Goal: Find specific page/section: Find specific page/section

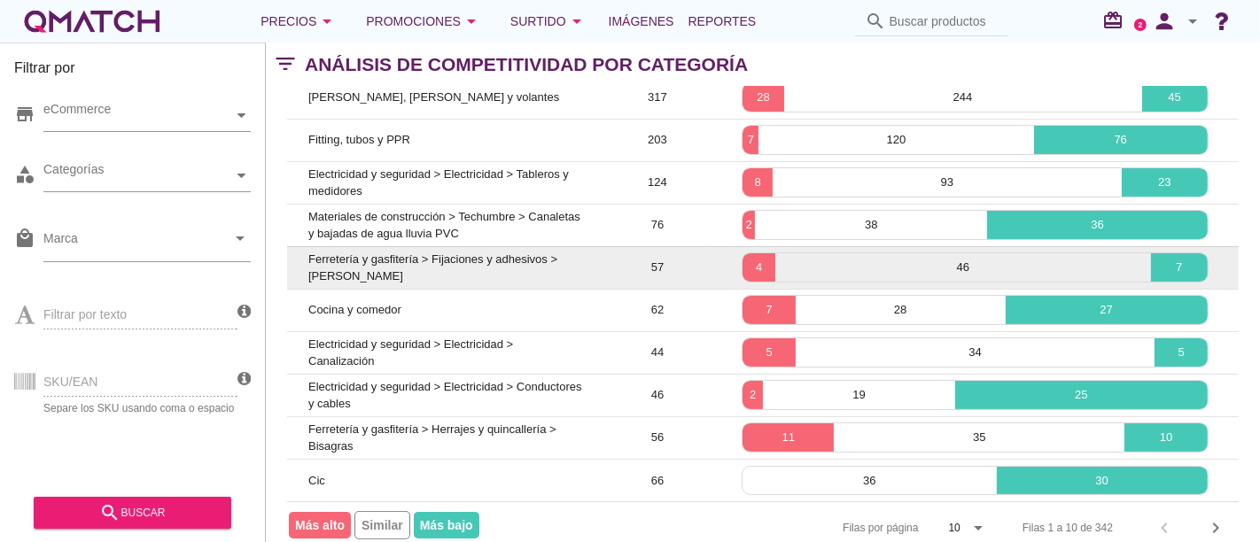
scroll to position [169, 0]
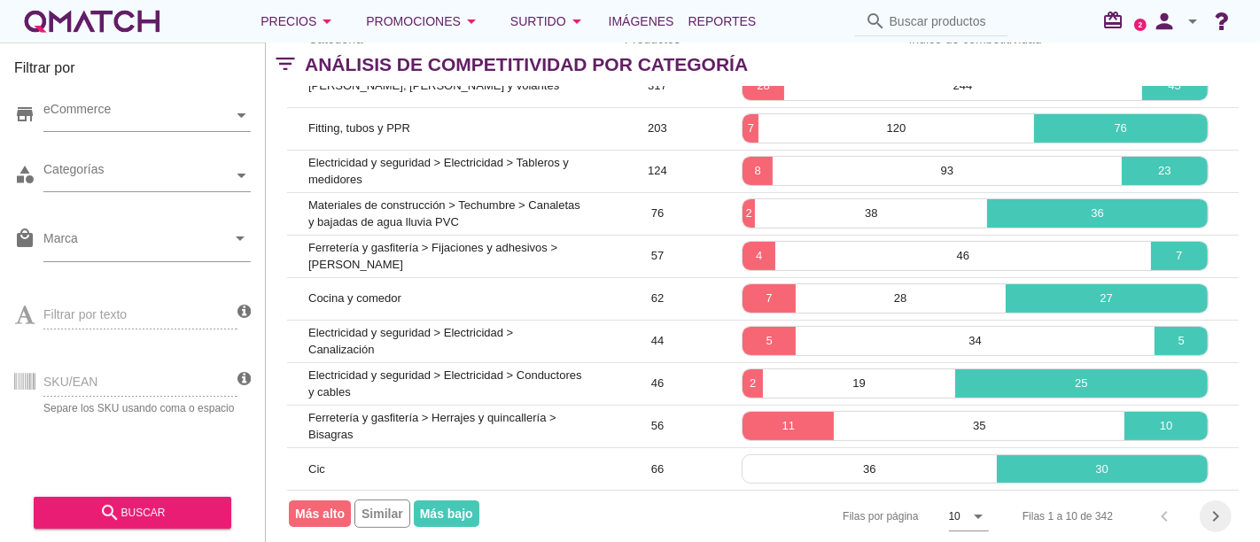
click at [1218, 507] on icon "chevron_right" at bounding box center [1215, 516] width 21 height 21
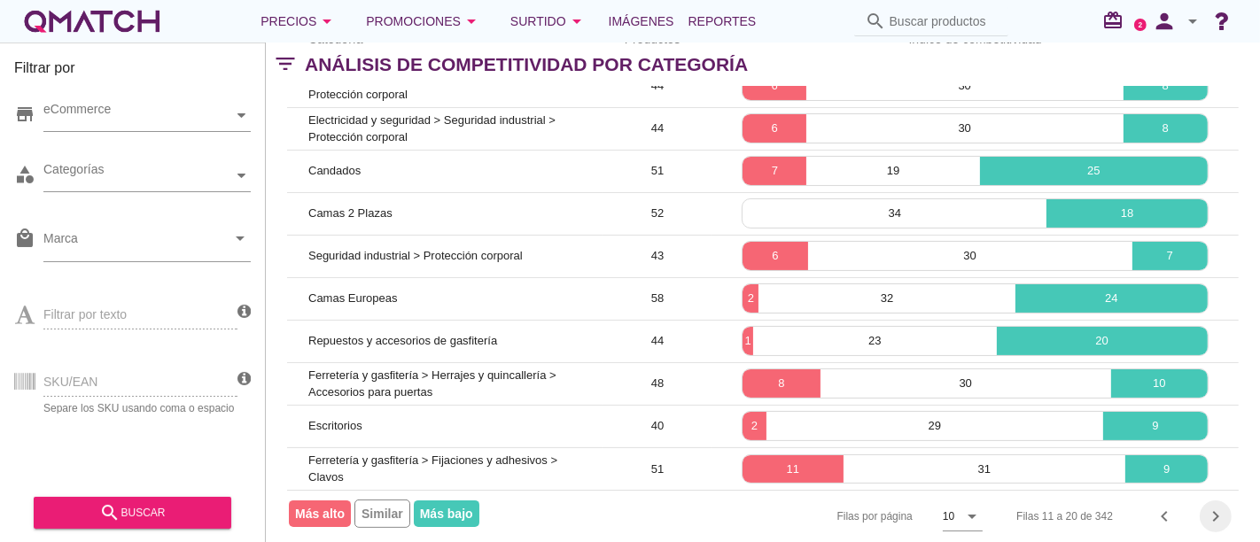
click at [1221, 506] on icon "chevron_right" at bounding box center [1215, 516] width 21 height 21
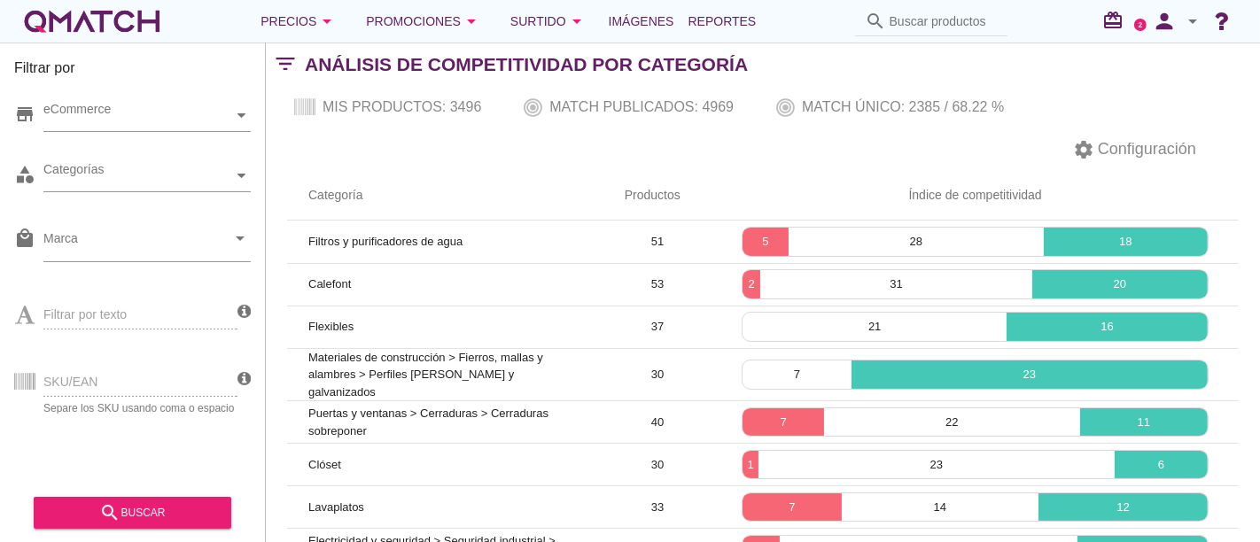
click at [191, 153] on div "category Categorías" at bounding box center [132, 179] width 237 height 53
click at [181, 173] on div "Categorías" at bounding box center [138, 176] width 190 height 19
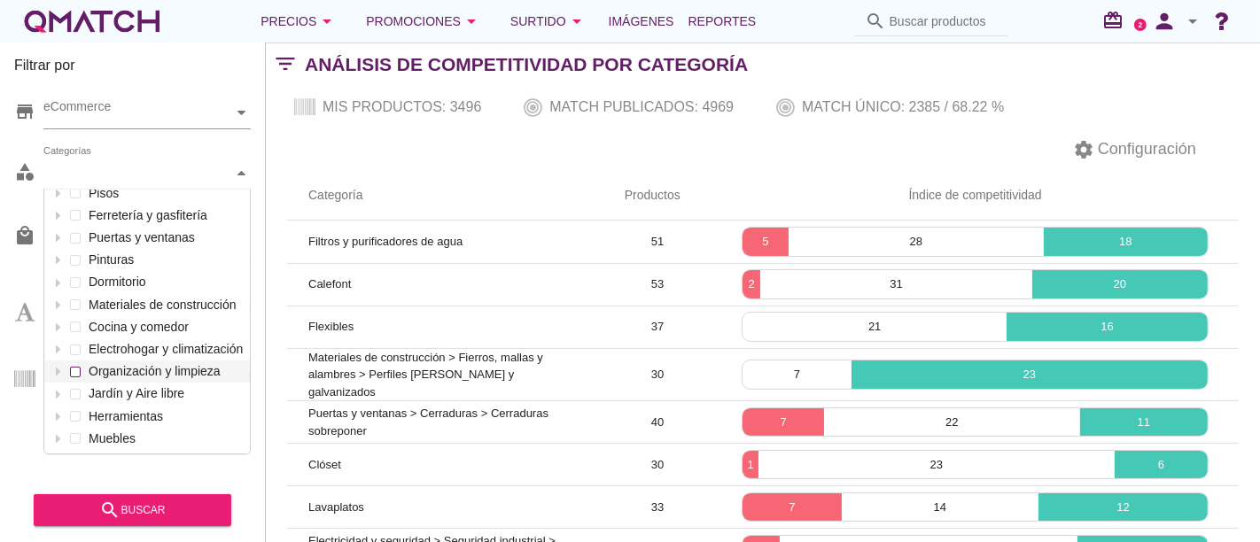
scroll to position [4, 0]
click at [73, 416] on div "Mascotas Automóvil Electricidad y seguridad Decoración e iluminación Hacks & Ra…" at bounding box center [147, 225] width 206 height 447
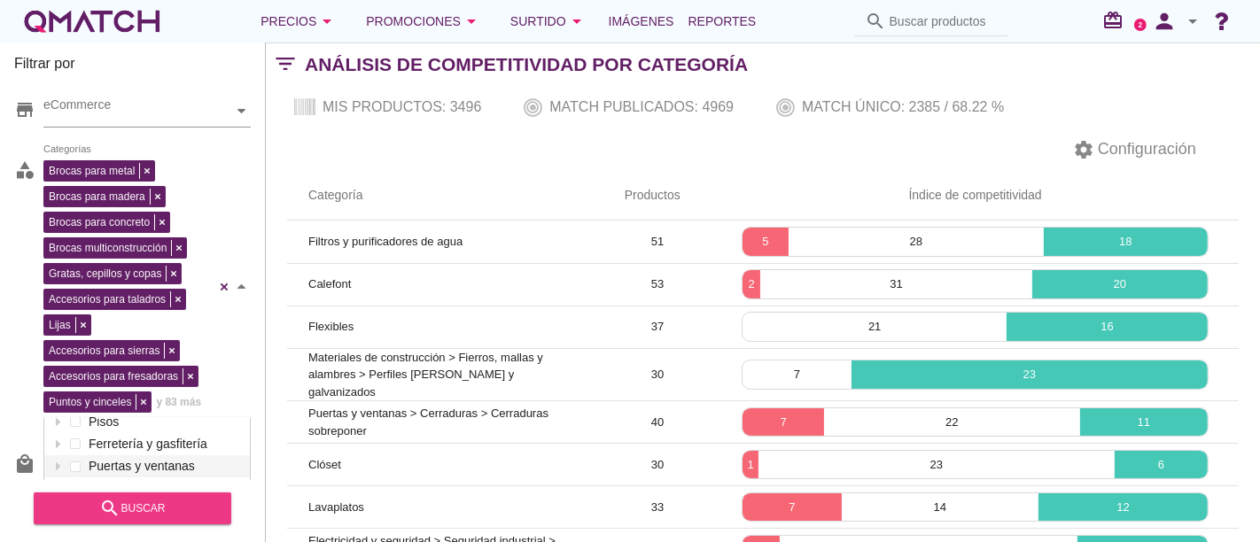
click at [164, 509] on div "search buscar" at bounding box center [132, 508] width 169 height 21
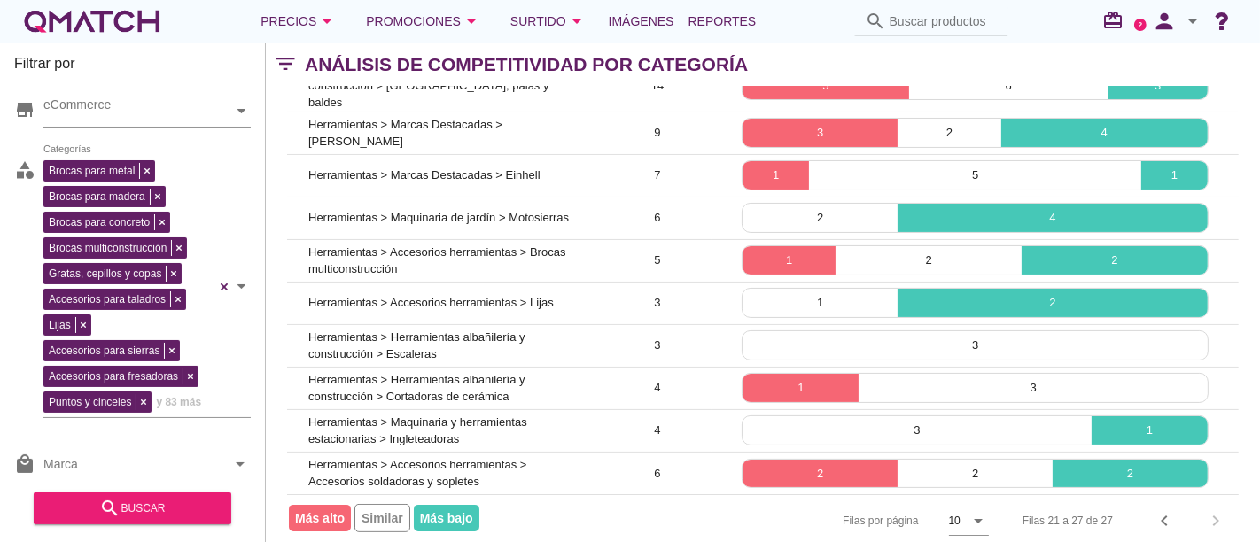
scroll to position [169, 0]
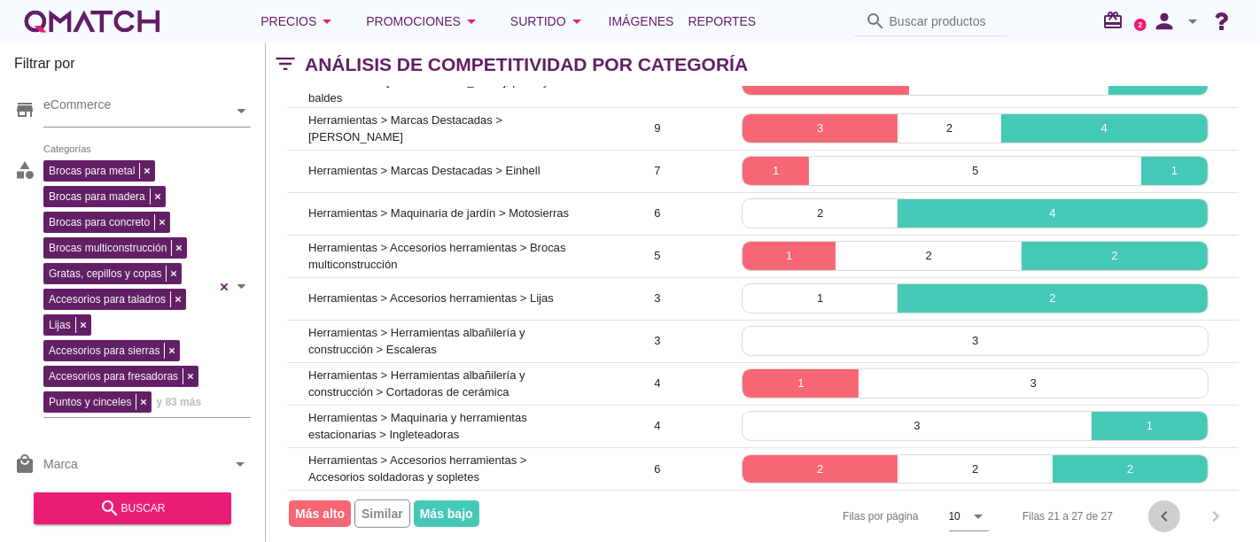
click at [1169, 506] on icon "chevron_left" at bounding box center [1164, 516] width 21 height 21
